Goal: Information Seeking & Learning: Find specific fact

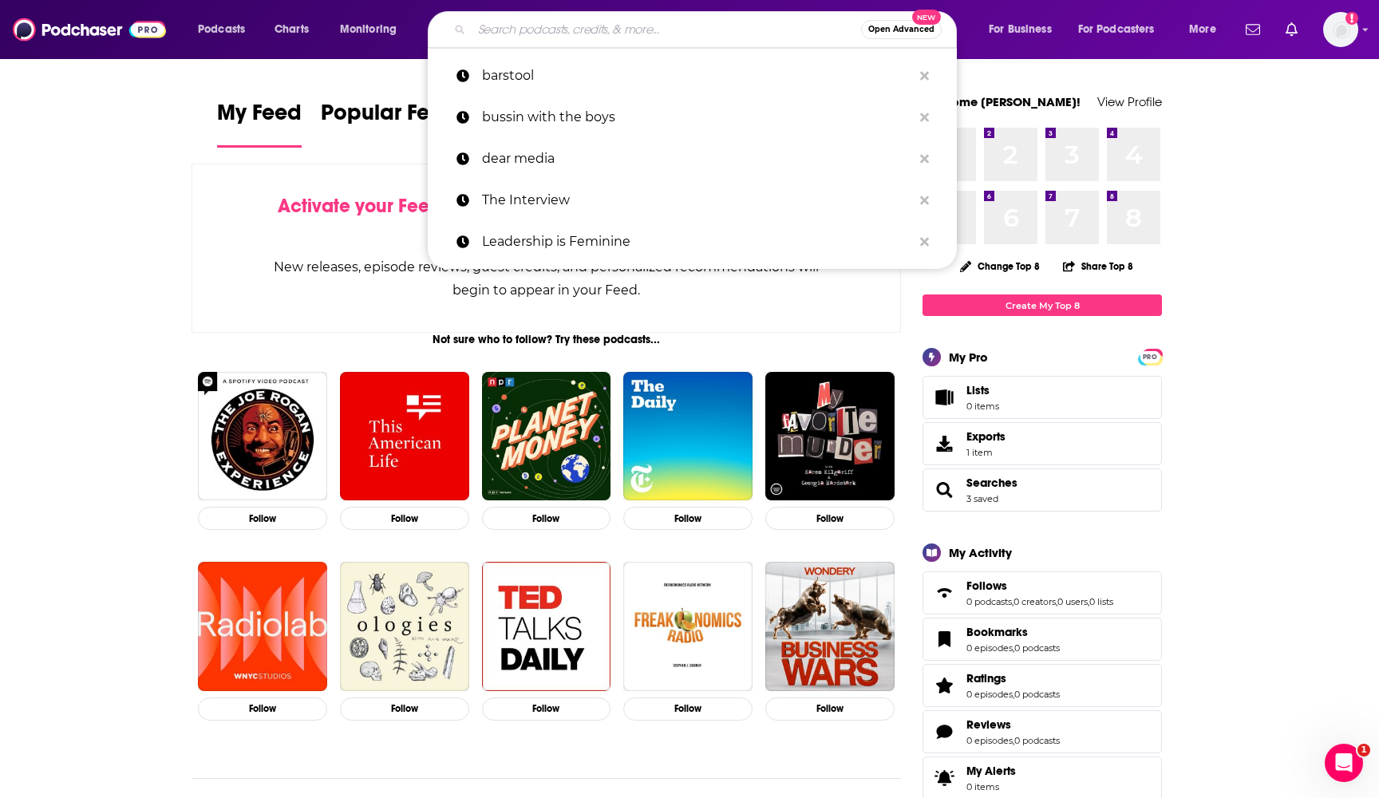
click at [643, 24] on input "Search podcasts, credits, & more..." at bounding box center [666, 30] width 389 height 26
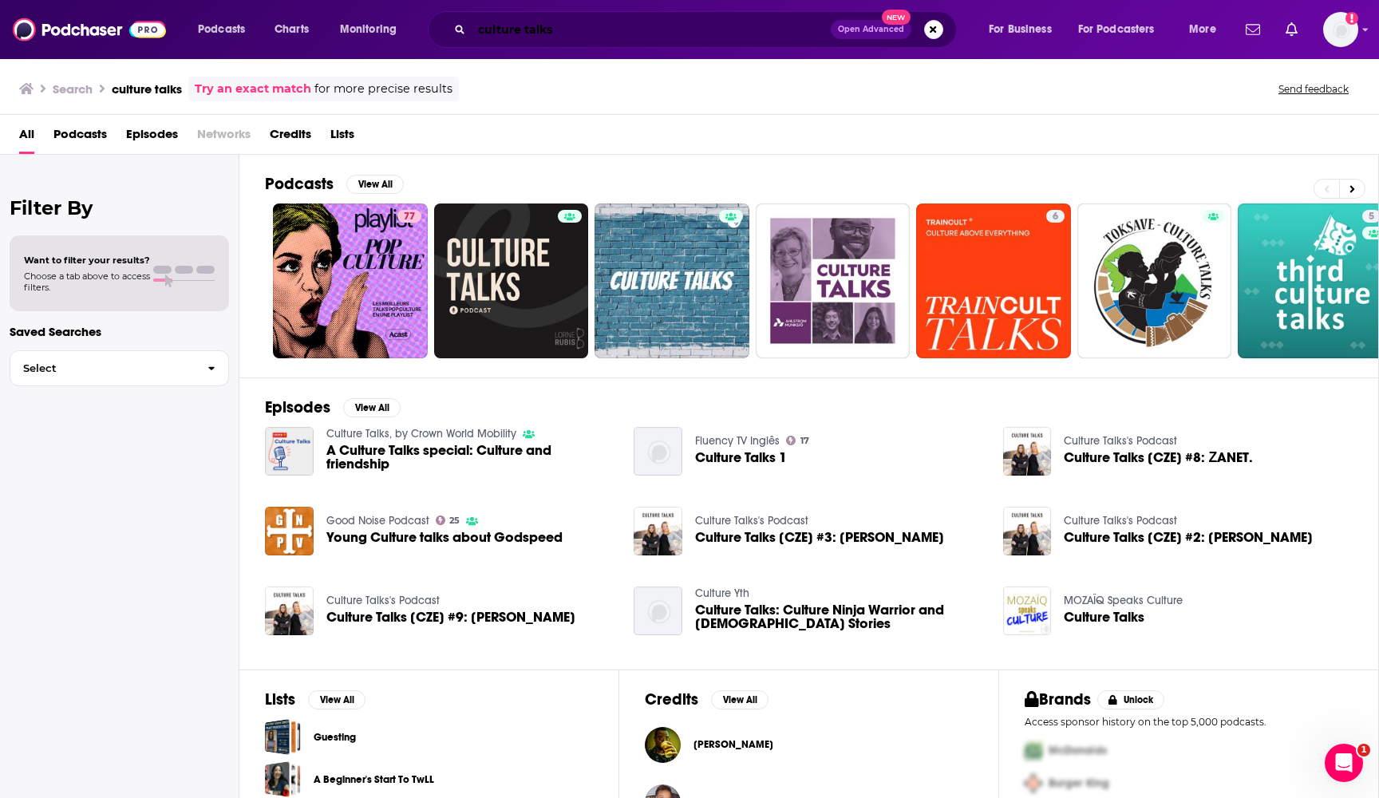
click at [585, 33] on input "culture talks" at bounding box center [651, 30] width 359 height 26
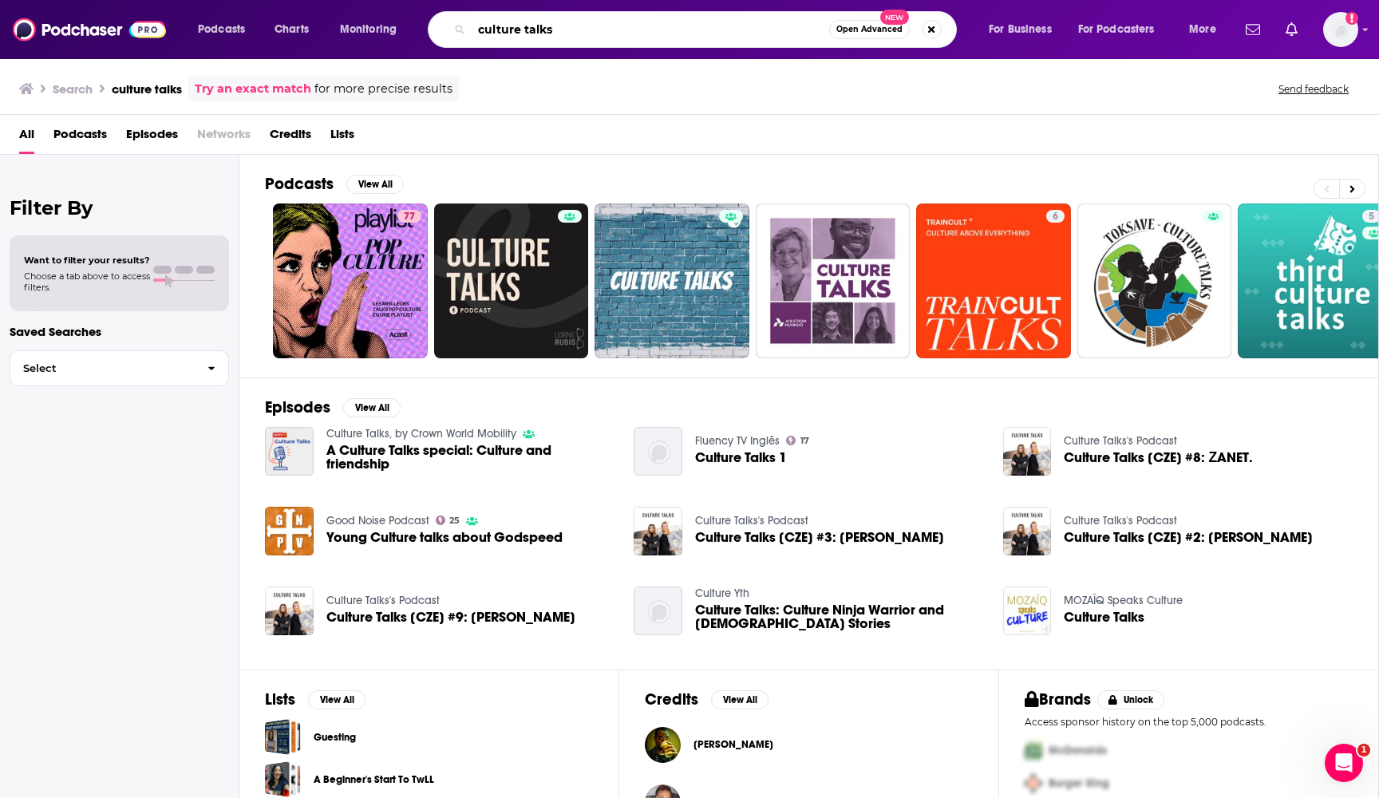
click at [585, 33] on input "culture talks" at bounding box center [651, 30] width 358 height 26
type input "c"
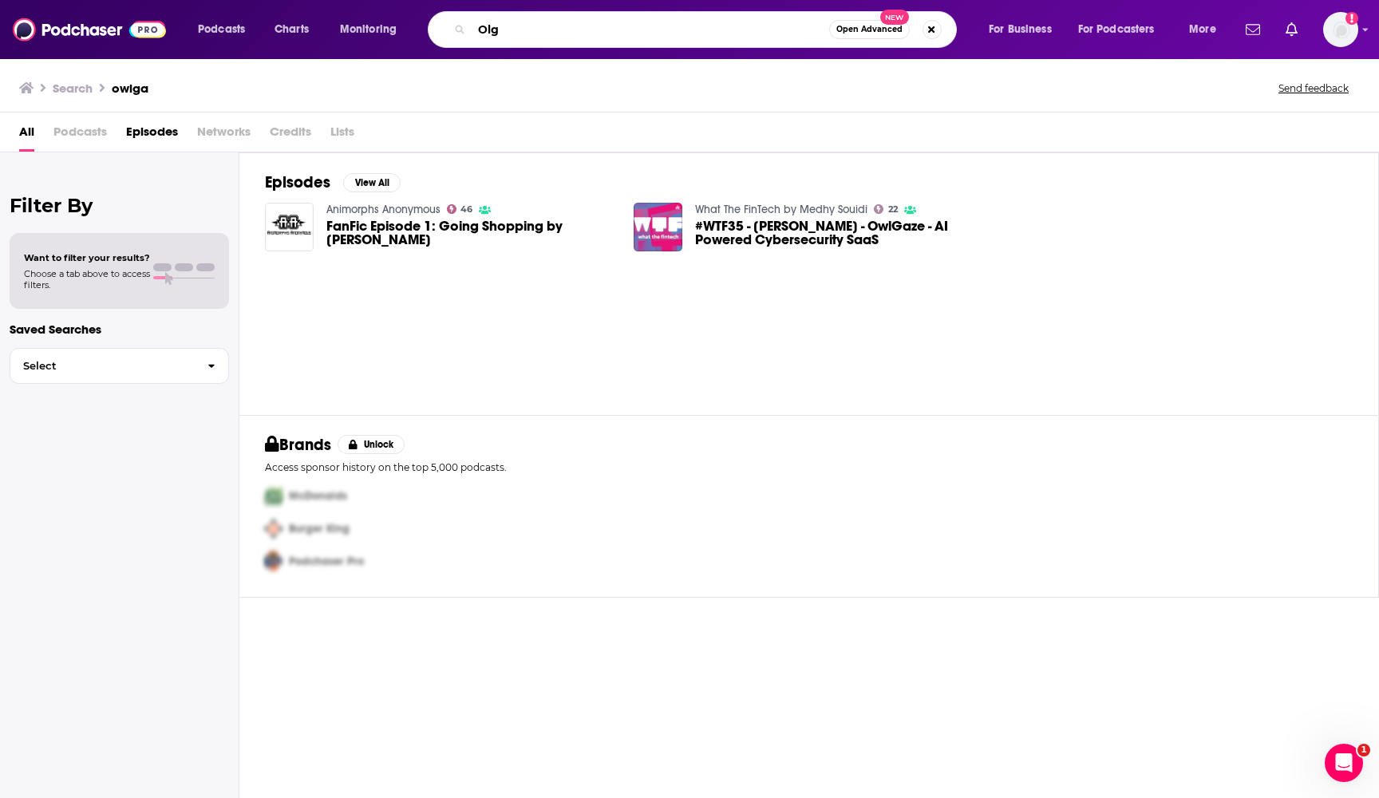
click at [605, 27] on input "Olg" at bounding box center [651, 30] width 358 height 26
paste input "wlgorithm"
type input "Owlgorithm"
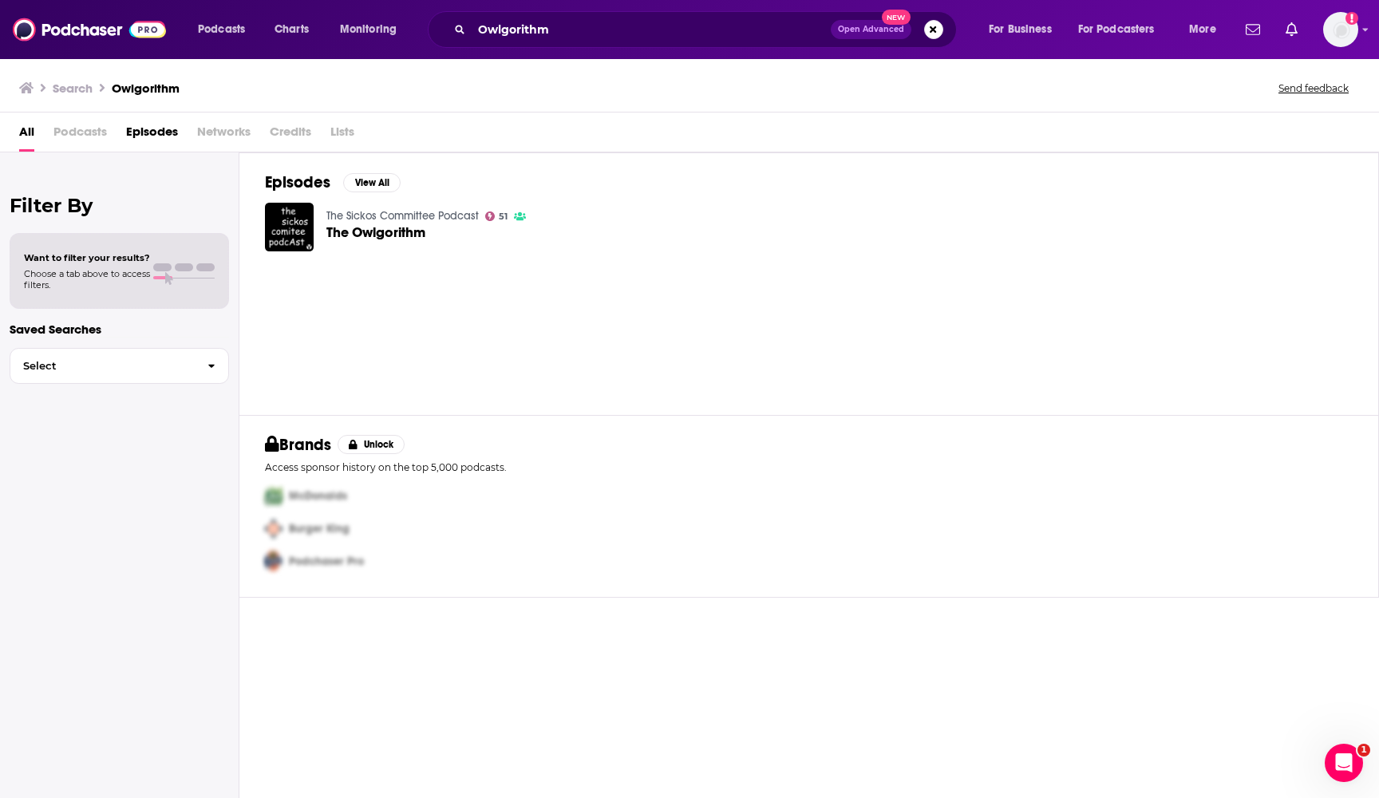
click at [346, 235] on span "The Owlgorithm" at bounding box center [375, 233] width 99 height 14
click at [81, 124] on span "Podcasts" at bounding box center [79, 135] width 53 height 33
click at [79, 133] on span "Podcasts" at bounding box center [79, 135] width 53 height 33
click at [85, 132] on span "Podcasts" at bounding box center [79, 135] width 53 height 33
click at [21, 128] on span "All" at bounding box center [26, 135] width 15 height 33
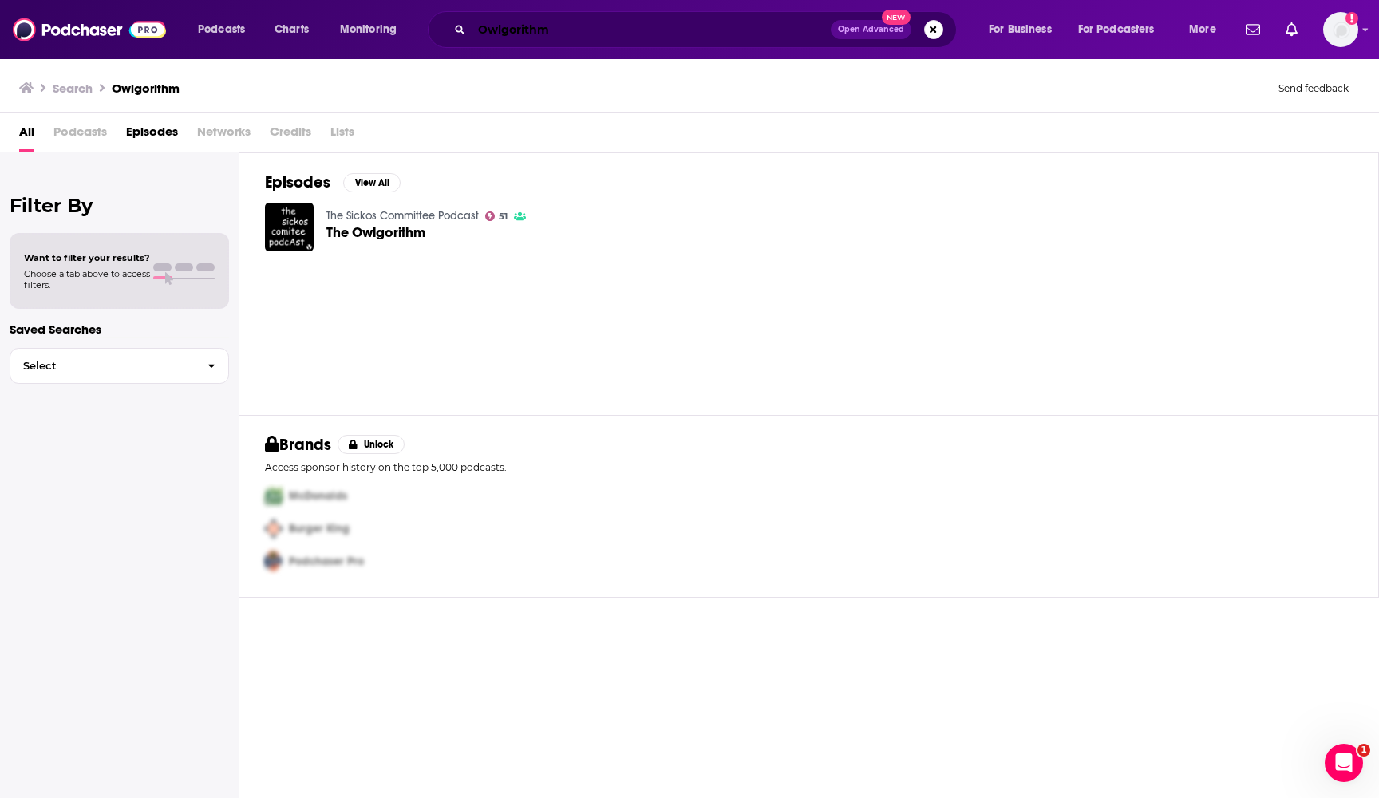
click at [669, 30] on input "Owlgorithm" at bounding box center [651, 30] width 359 height 26
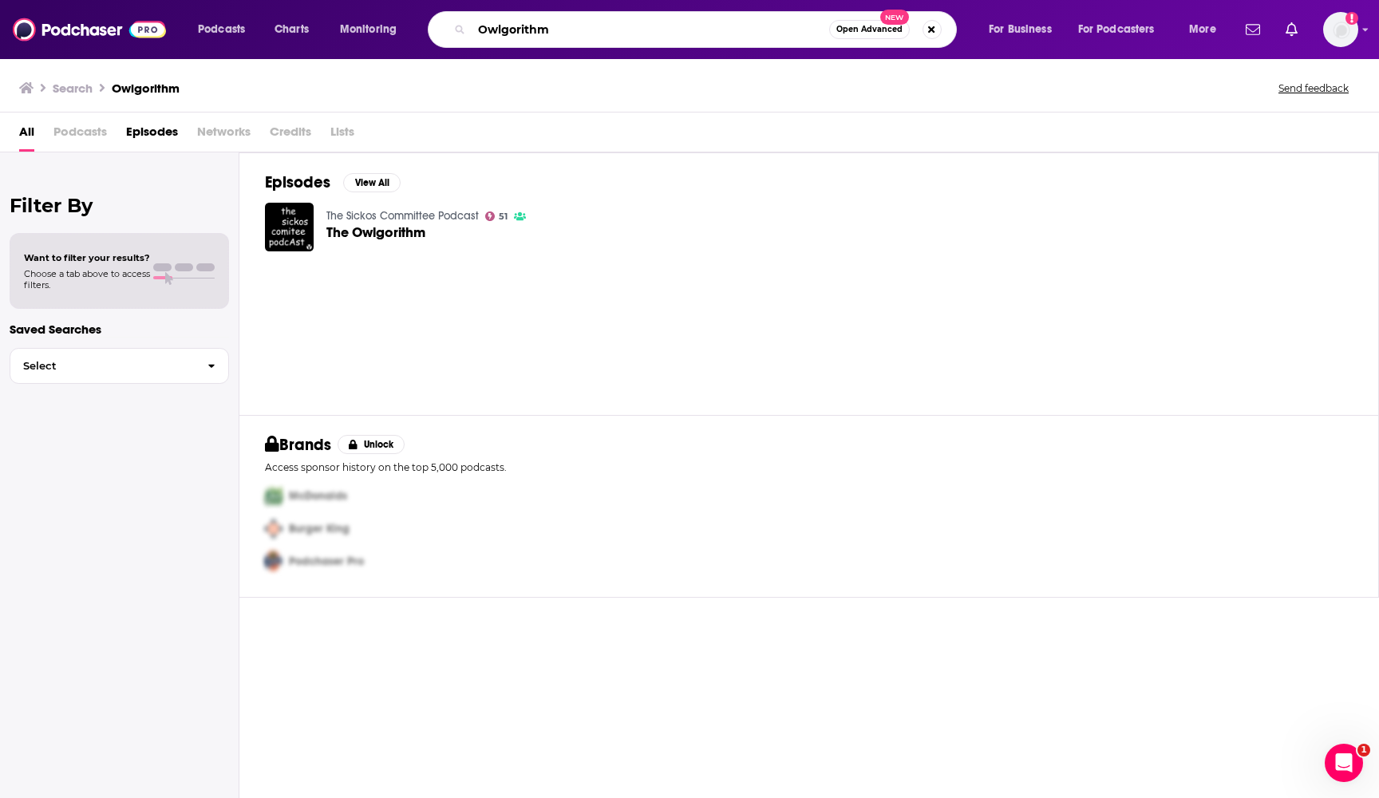
click at [669, 30] on input "Owlgorithm" at bounding box center [651, 30] width 358 height 26
type input "culture talks"
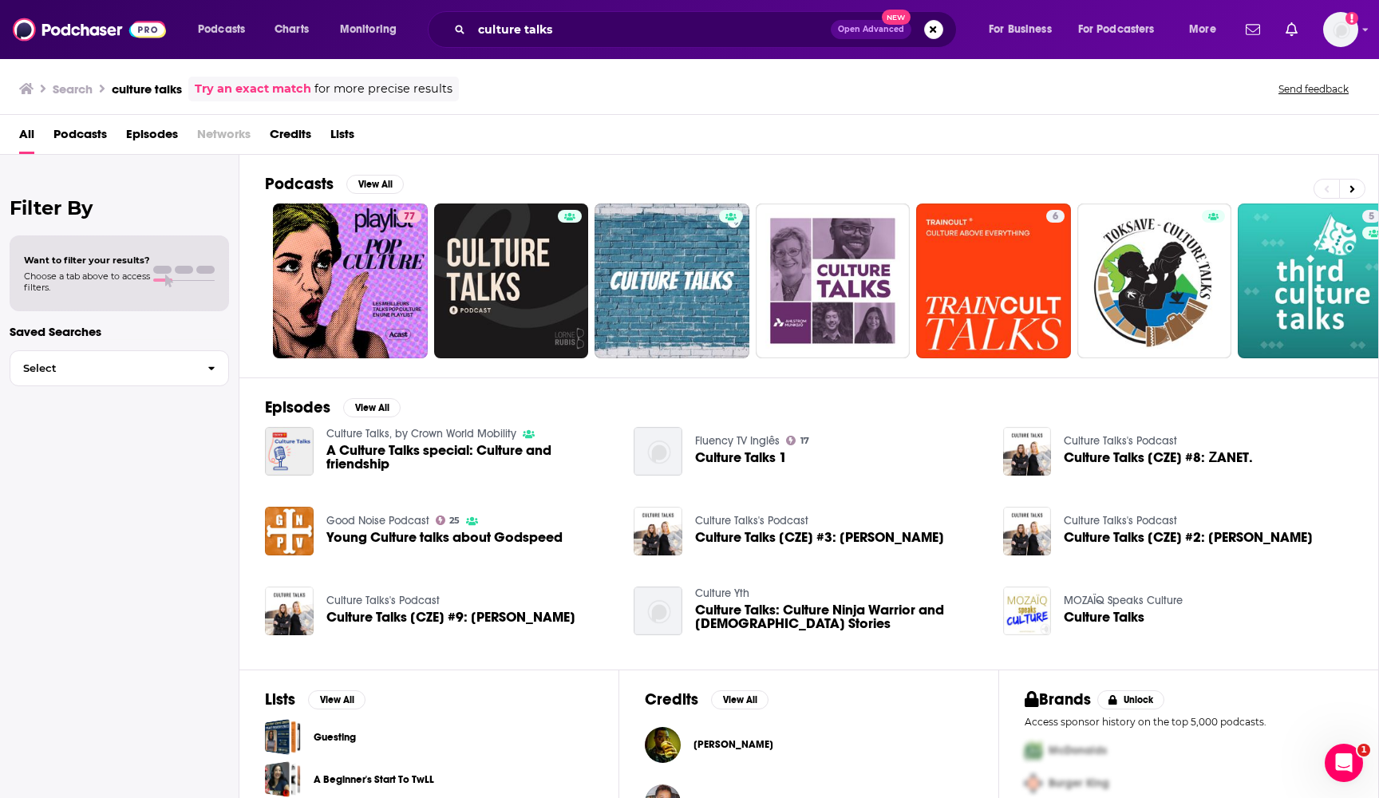
click at [1053, 2] on div "Podcasts Charts Monitoring culture talks Open Advanced New For Business For Pod…" at bounding box center [689, 29] width 1379 height 59
